Goal: Task Accomplishment & Management: Complete application form

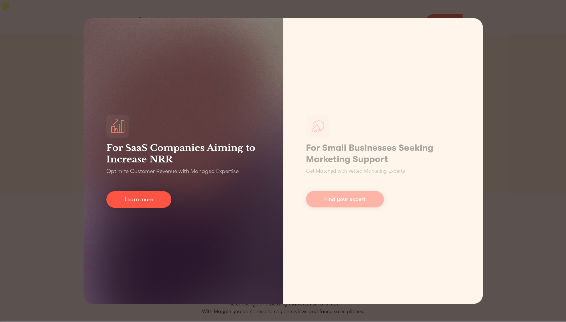
click at [206, 109] on div "For SaaS Companies Aiming to Increase NRR Optimize Customer Revenue with Manage…" at bounding box center [182, 160] width 199 height 285
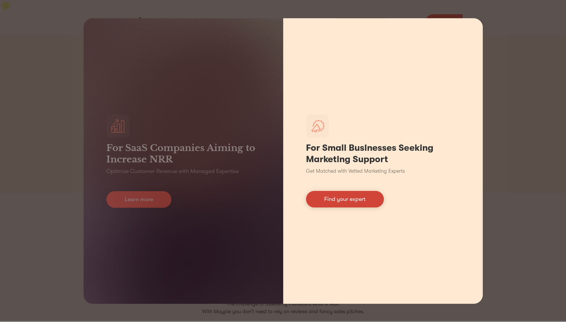
click at [342, 200] on link "Find your expert" at bounding box center [345, 199] width 78 height 17
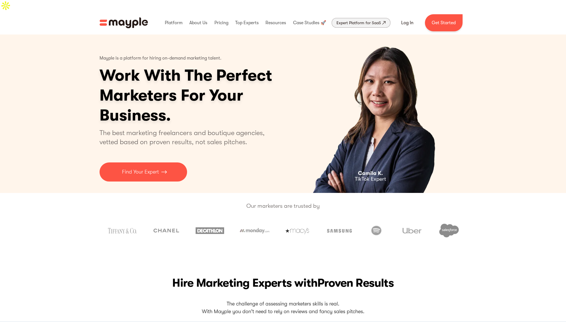
click at [362, 19] on div "Expert Platform for SaaS" at bounding box center [358, 22] width 44 height 7
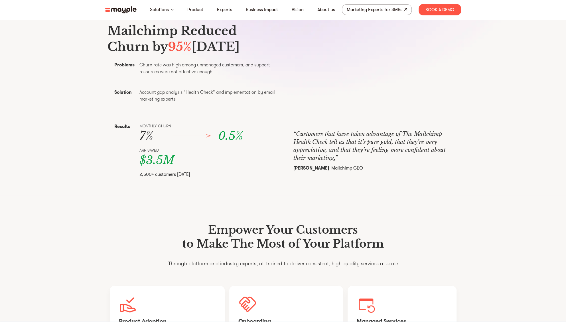
scroll to position [285, 0]
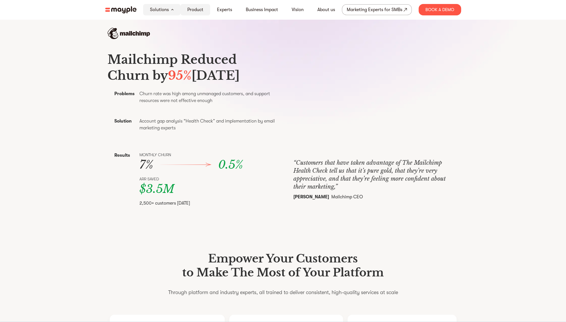
click at [195, 11] on link "Product" at bounding box center [195, 9] width 16 height 7
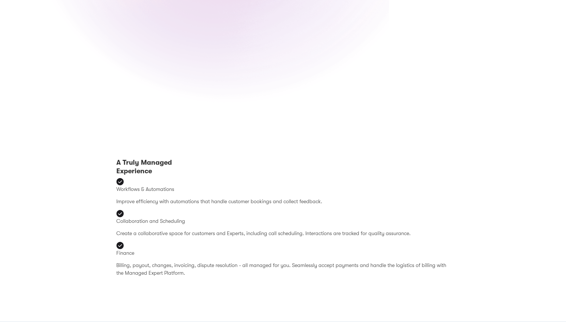
scroll to position [598, 0]
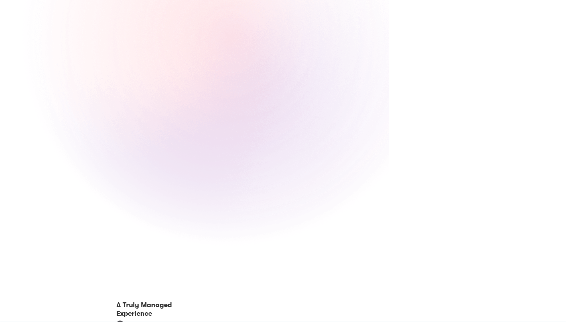
click at [222, 109] on img at bounding box center [194, 53] width 389 height 484
drag, startPoint x: 238, startPoint y: 106, endPoint x: 207, endPoint y: 97, distance: 32.4
click at [207, 97] on img at bounding box center [194, 53] width 389 height 484
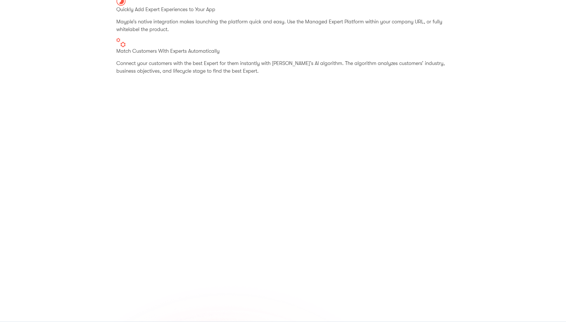
scroll to position [0, 0]
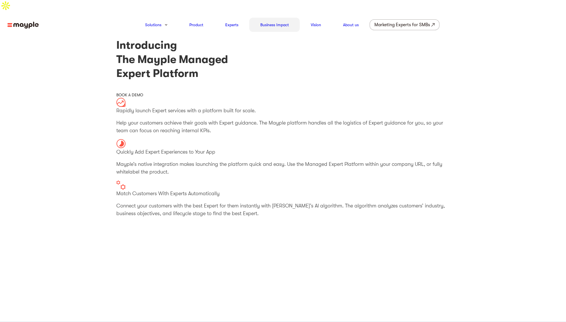
click at [272, 21] on link "Business Impact" at bounding box center [274, 24] width 28 height 7
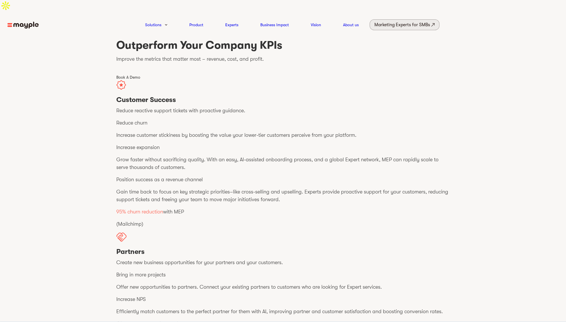
click at [400, 21] on div "Marketing Experts for SMBs" at bounding box center [402, 25] width 56 height 8
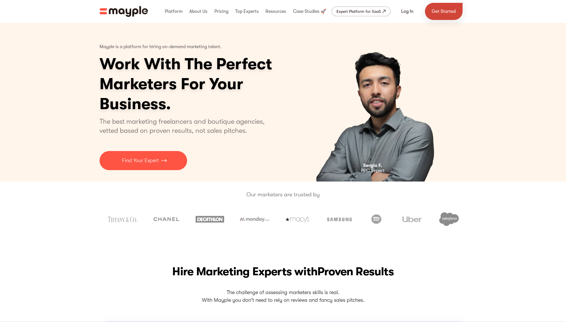
click at [440, 13] on link "Get Started" at bounding box center [444, 11] width 38 height 17
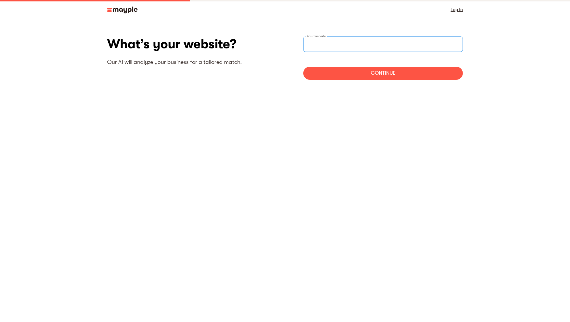
click at [341, 45] on input "websiteStep" at bounding box center [383, 43] width 160 height 15
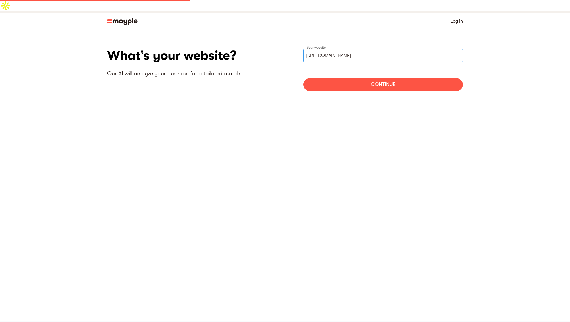
type input "[URL][DOMAIN_NAME]"
click at [358, 79] on div "Continue" at bounding box center [383, 84] width 160 height 13
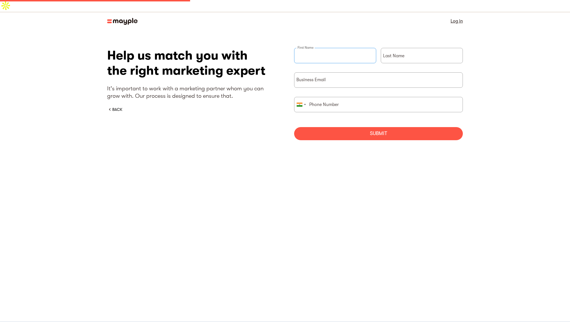
click at [341, 48] on input "briefForm" at bounding box center [335, 55] width 82 height 15
type input "Ashok"
type input "Verma"
click at [344, 73] on input "briefForm" at bounding box center [378, 79] width 169 height 15
click at [346, 72] on input "briefForm" at bounding box center [378, 79] width 169 height 15
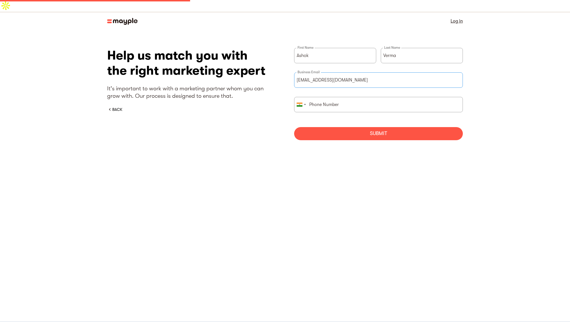
type input "[EMAIL_ADDRESS][DOMAIN_NAME]"
click at [227, 94] on div "Help us match you with the right marketing expert It's important to work with a…" at bounding box center [191, 80] width 169 height 64
click at [121, 18] on img at bounding box center [122, 21] width 30 height 7
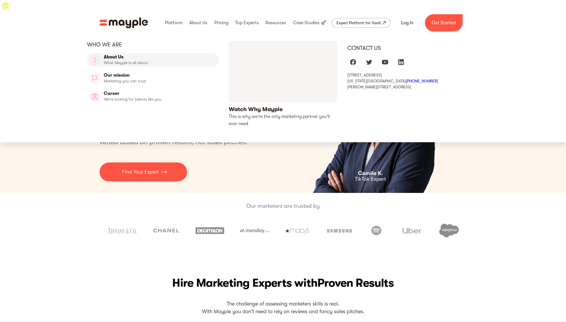
click at [118, 53] on link "About Us" at bounding box center [153, 60] width 132 height 14
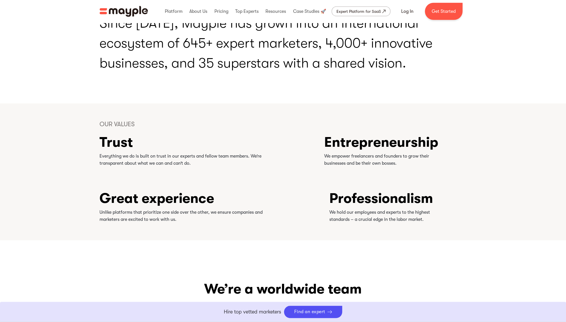
scroll to position [1311, 0]
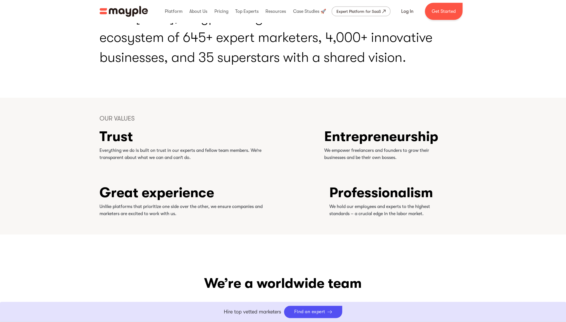
click at [378, 131] on h3 "Entrepreneurship" at bounding box center [381, 137] width 114 height 12
click at [345, 187] on h3 "Professionalism" at bounding box center [381, 193] width 104 height 12
click at [203, 187] on h3 "Great experience" at bounding box center [184, 193] width 171 height 12
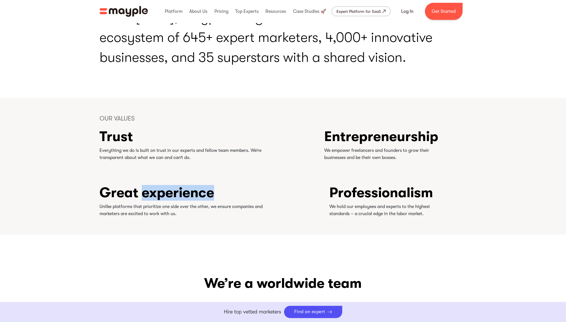
click at [203, 187] on h3 "Great experience" at bounding box center [184, 193] width 171 height 12
click at [280, 140] on div "Trust Everything we do is built on trust in our experts and fellow team members…" at bounding box center [282, 174] width 367 height 87
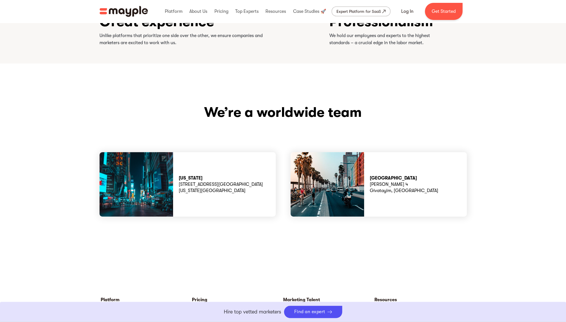
scroll to position [1596, 0]
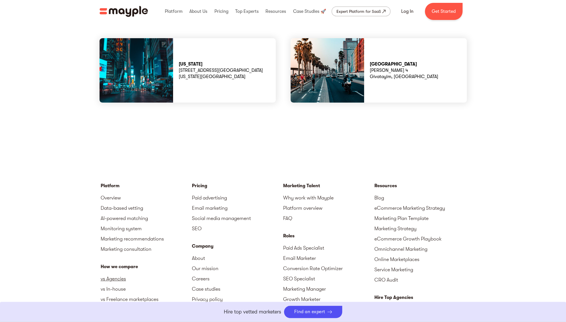
click at [123, 274] on link "vs Agencies" at bounding box center [146, 279] width 91 height 10
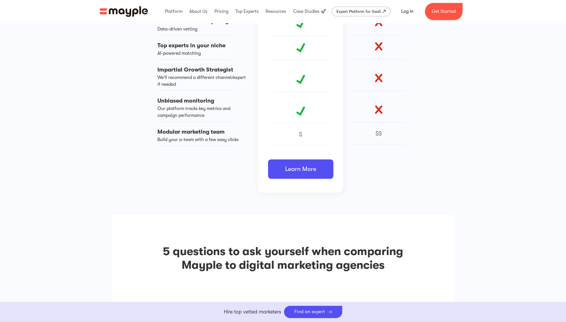
scroll to position [427, 0]
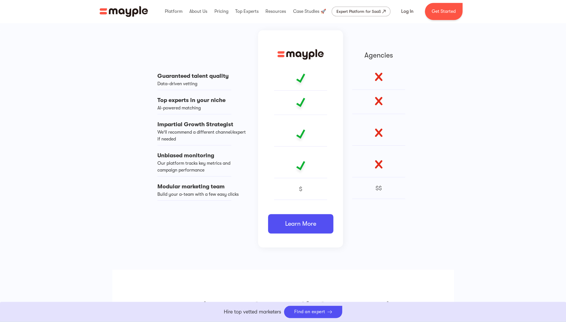
click at [363, 11] on div "Expert Platform for SaaS" at bounding box center [358, 11] width 44 height 7
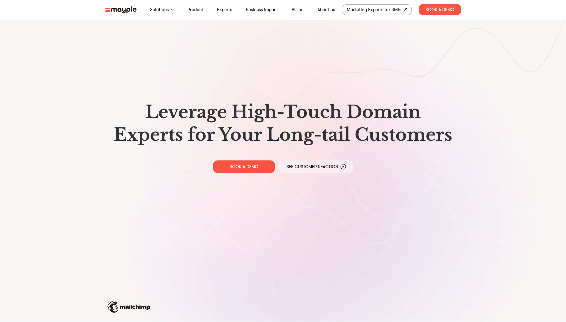
click at [321, 167] on p "See Customer Reaction" at bounding box center [312, 167] width 52 height 6
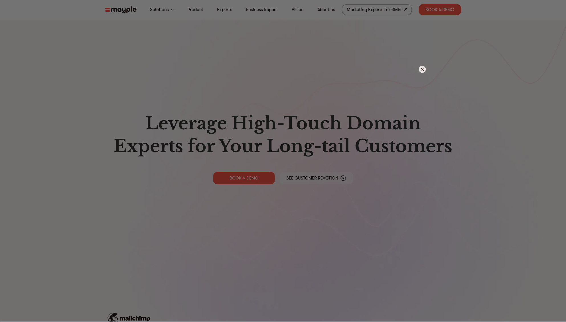
click at [422, 69] on img at bounding box center [421, 69] width 7 height 7
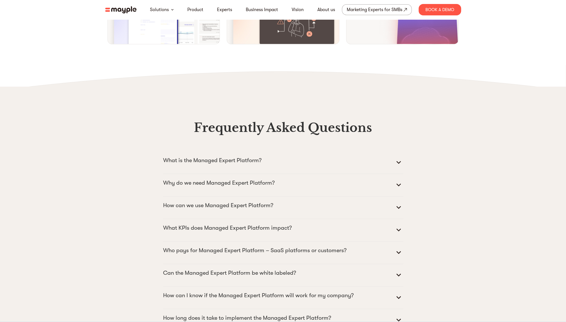
scroll to position [2564, 0]
